Goal: Task Accomplishment & Management: Use online tool/utility

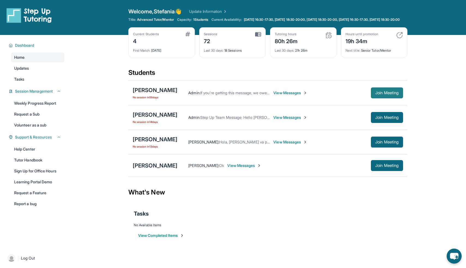
click at [376, 94] on span "Join Meeting" at bounding box center [387, 92] width 23 height 3
